Goal: Find specific page/section: Find specific page/section

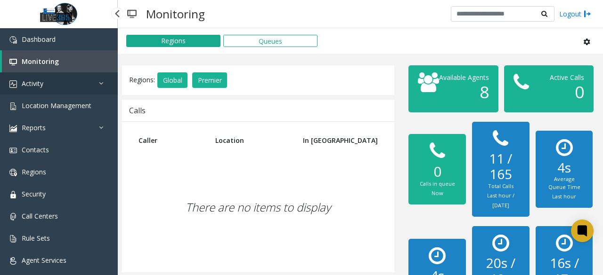
scroll to position [330, 0]
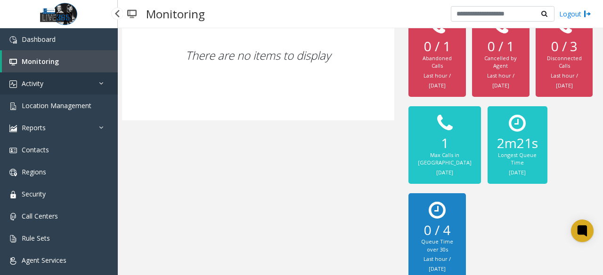
click at [72, 83] on link "Activity" at bounding box center [59, 83] width 118 height 22
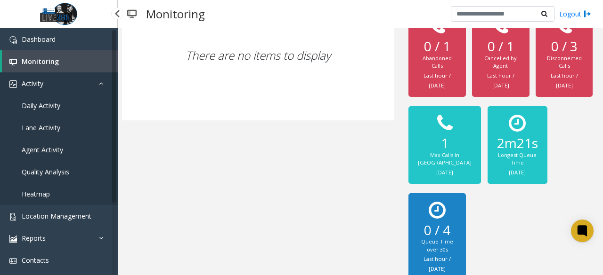
click at [66, 90] on link "Activity" at bounding box center [59, 83] width 118 height 22
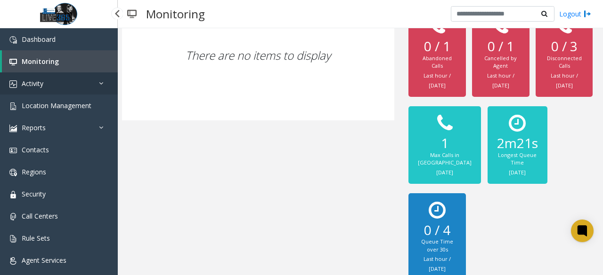
click at [66, 90] on link "Activity" at bounding box center [59, 83] width 118 height 22
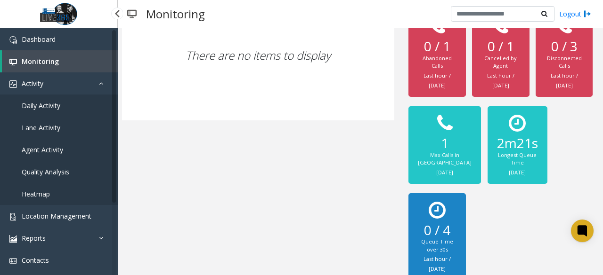
click at [38, 110] on link "Daily Activity" at bounding box center [59, 106] width 118 height 22
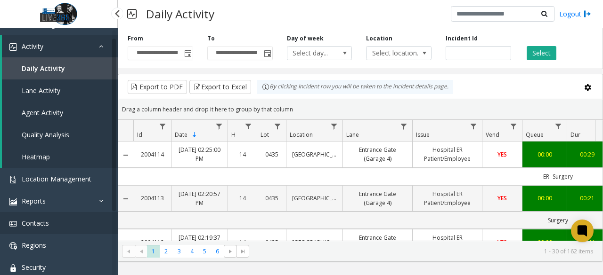
scroll to position [94, 0]
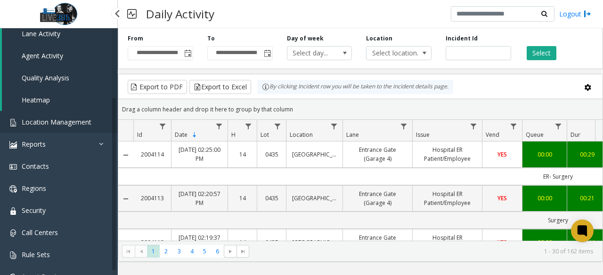
click at [81, 121] on span "Location Management" at bounding box center [57, 122] width 70 height 9
click at [83, 120] on span "Location Management" at bounding box center [57, 122] width 70 height 9
click at [64, 126] on span "Location Management" at bounding box center [57, 122] width 70 height 9
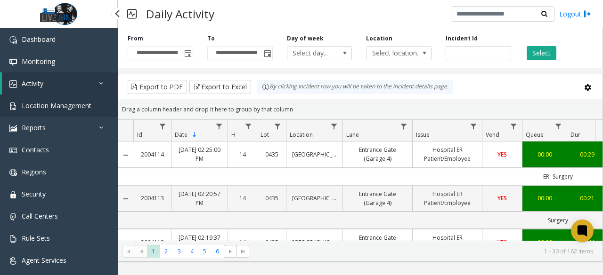
click at [66, 111] on link "Location Management" at bounding box center [59, 106] width 118 height 22
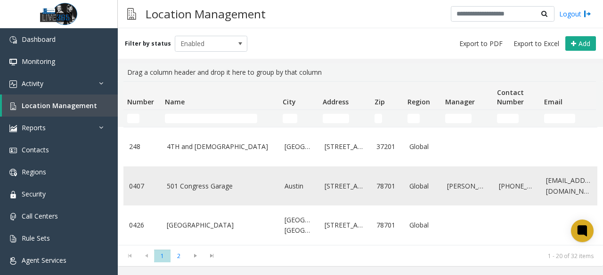
click at [207, 183] on link "501 Congress Garage" at bounding box center [220, 186] width 106 height 10
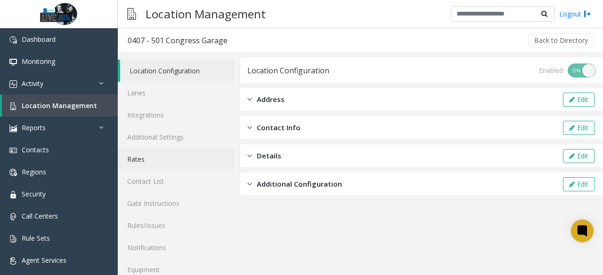
click at [166, 160] on link "Rates" at bounding box center [176, 159] width 117 height 22
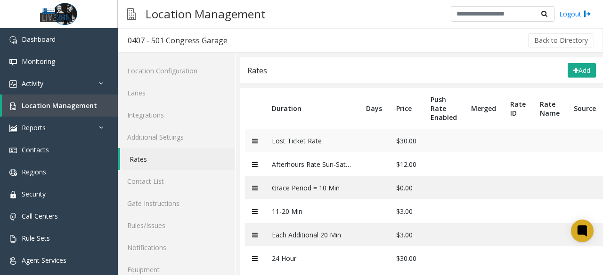
scroll to position [34, 0]
